Goal: Transaction & Acquisition: Book appointment/travel/reservation

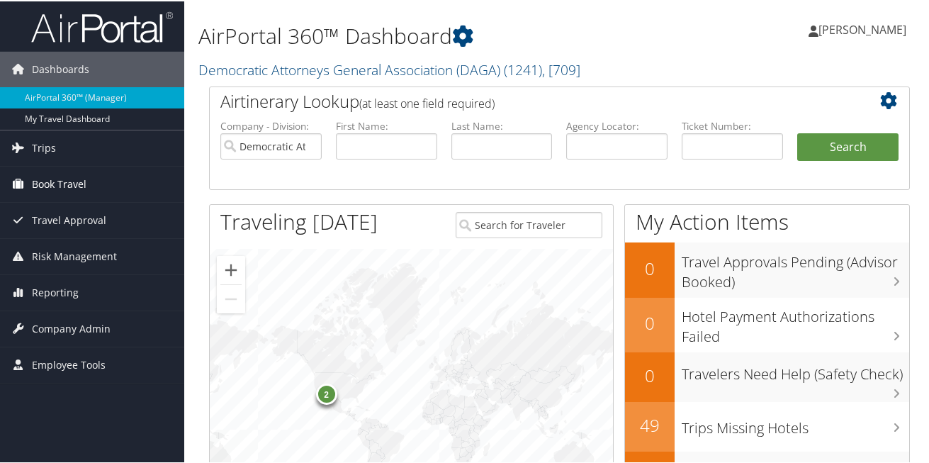
click at [60, 185] on span "Book Travel" at bounding box center [59, 182] width 55 height 35
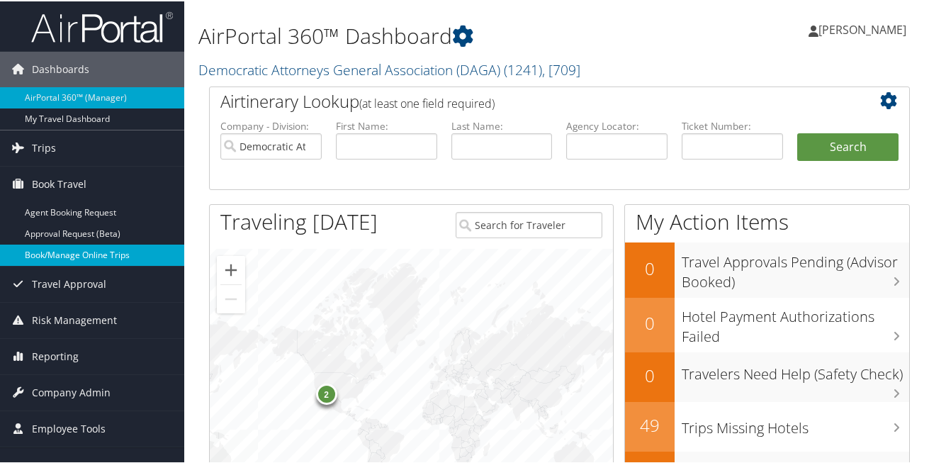
click at [63, 255] on link "Book/Manage Online Trips" at bounding box center [92, 253] width 184 height 21
